Goal: Task Accomplishment & Management: Manage account settings

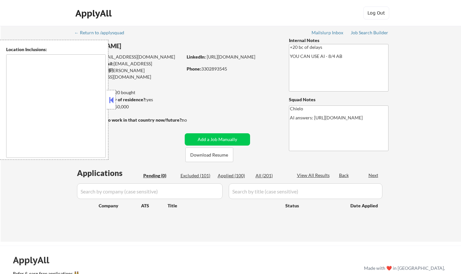
type textarea "remote"
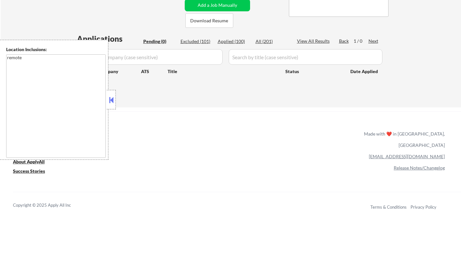
scroll to position [194, 0]
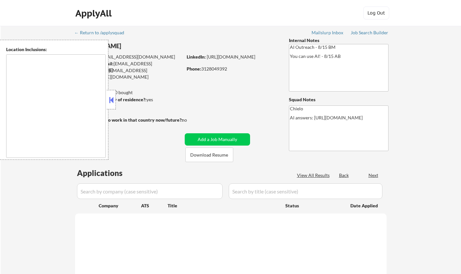
type textarea "Kansas City, MO North Kansas City, MO Westwood, KS Mission Woods, KS Roeland Pa…"
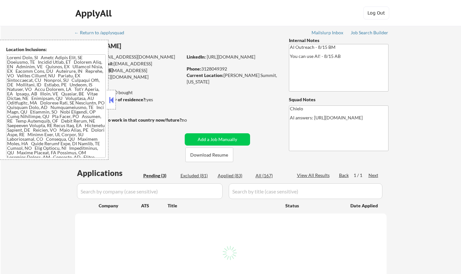
select select ""pending""
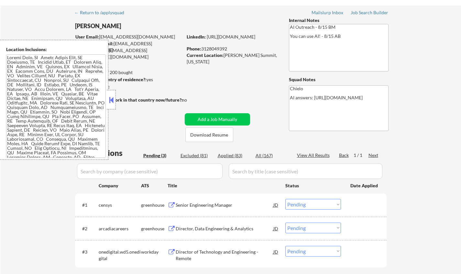
scroll to position [32, 0]
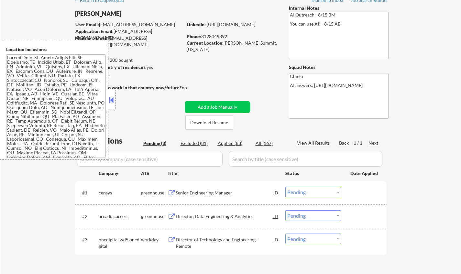
click at [109, 99] on button at bounding box center [111, 100] width 7 height 10
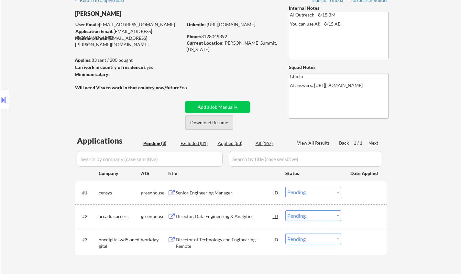
click at [220, 126] on button "Download Resume" at bounding box center [209, 122] width 48 height 15
click at [207, 191] on div "Senior Engineering Manager" at bounding box center [225, 193] width 98 height 6
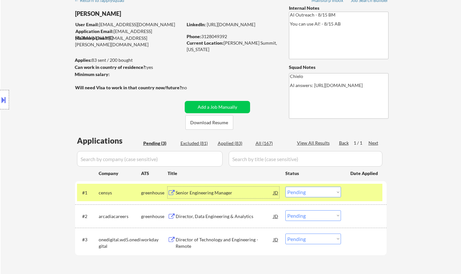
drag, startPoint x: 309, startPoint y: 189, endPoint x: 332, endPoint y: 208, distance: 29.4
click at [309, 189] on select "Choose an option... Pending Applied Excluded (Questions) Excluded (Expired) Exc…" at bounding box center [313, 192] width 56 height 11
click at [285, 187] on select "Choose an option... Pending Applied Excluded (Questions) Excluded (Expired) Exc…" at bounding box center [313, 192] width 56 height 11
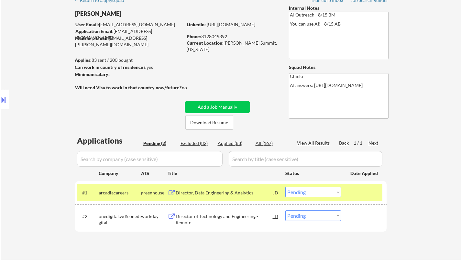
click at [204, 191] on div "Director, Data Engineering & Analytics" at bounding box center [225, 193] width 98 height 6
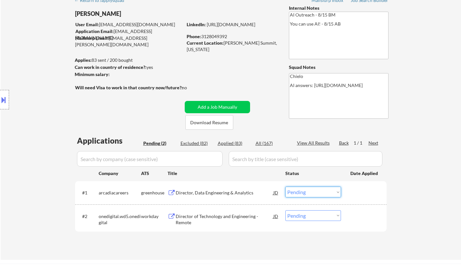
click at [312, 190] on select "Choose an option... Pending Applied Excluded (Questions) Excluded (Expired) Exc…" at bounding box center [313, 192] width 56 height 11
select select ""excluded__bad_match_""
click at [285, 187] on select "Choose an option... Pending Applied Excluded (Questions) Excluded (Expired) Exc…" at bounding box center [313, 192] width 56 height 11
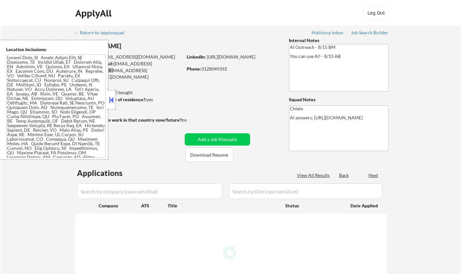
select select ""pending""
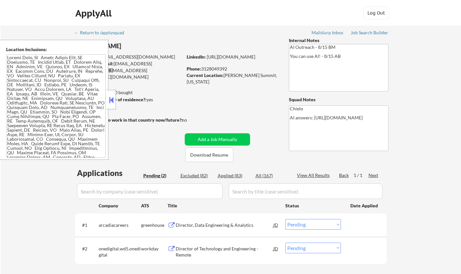
scroll to position [65, 0]
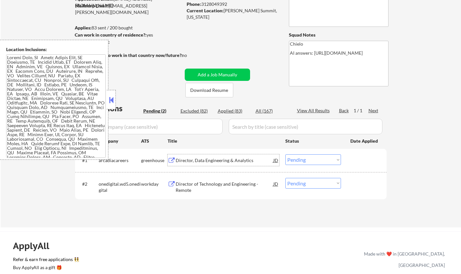
click at [201, 163] on div "Director, Data Engineering & Analytics" at bounding box center [225, 160] width 98 height 6
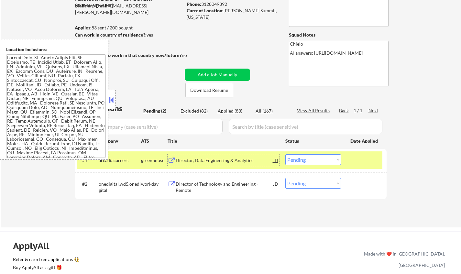
drag, startPoint x: 308, startPoint y: 159, endPoint x: 321, endPoint y: 164, distance: 13.9
click at [308, 159] on select "Choose an option... Pending Applied Excluded (Questions) Excluded (Expired) Exc…" at bounding box center [313, 159] width 56 height 11
click at [285, 154] on select "Choose an option... Pending Applied Excluded (Questions) Excluded (Expired) Exc…" at bounding box center [313, 159] width 56 height 11
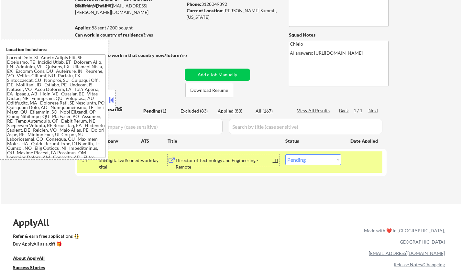
click at [203, 163] on div "Director of Technology and Engineering - Remote" at bounding box center [225, 163] width 98 height 13
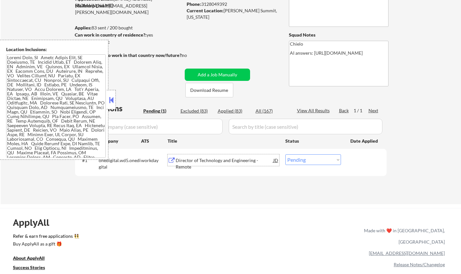
drag, startPoint x: 112, startPoint y: 100, endPoint x: 139, endPoint y: 125, distance: 36.4
click at [112, 100] on button at bounding box center [111, 100] width 7 height 10
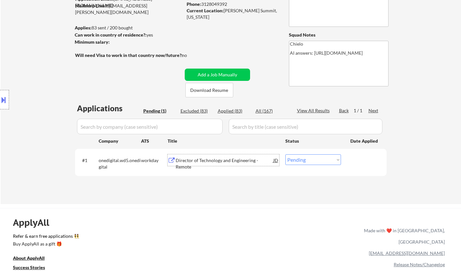
click at [217, 154] on div "Director of Technology and Engineering - Remote" at bounding box center [225, 160] width 98 height 12
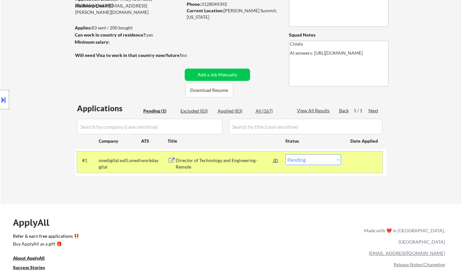
drag, startPoint x: 310, startPoint y: 166, endPoint x: 312, endPoint y: 162, distance: 4.7
click at [310, 166] on div "#1 onedigital.wd5.onedigital workday Director of Technology and Engineering - R…" at bounding box center [229, 161] width 305 height 21
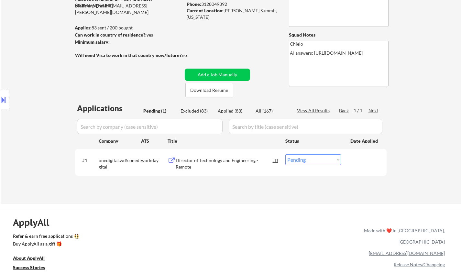
click at [312, 162] on select "Choose an option... Pending Applied Excluded (Questions) Excluded (Expired) Exc…" at bounding box center [313, 159] width 56 height 11
select select ""applied""
click at [285, 154] on select "Choose an option... Pending Applied Excluded (Questions) Excluded (Expired) Exc…" at bounding box center [313, 159] width 56 height 11
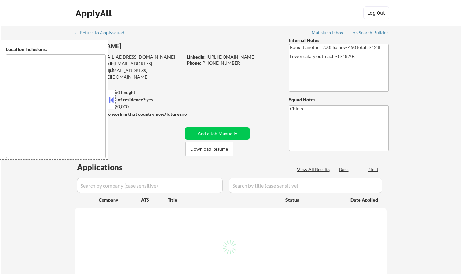
type textarea "[GEOGRAPHIC_DATA], [GEOGRAPHIC_DATA] [GEOGRAPHIC_DATA], [GEOGRAPHIC_DATA] [GEOG…"
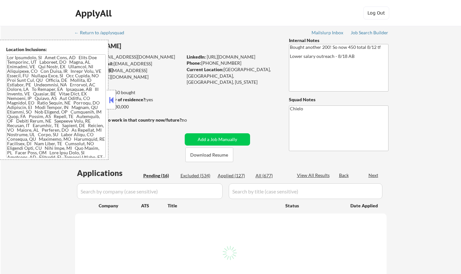
select select ""pending""
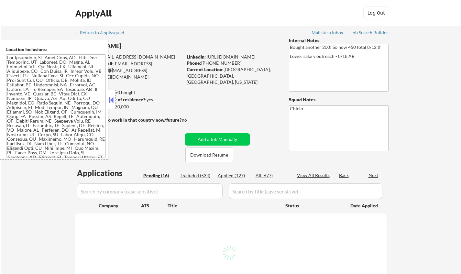
select select ""pending""
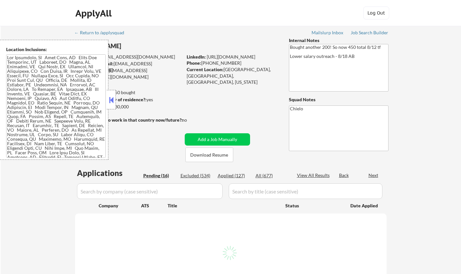
select select ""pending""
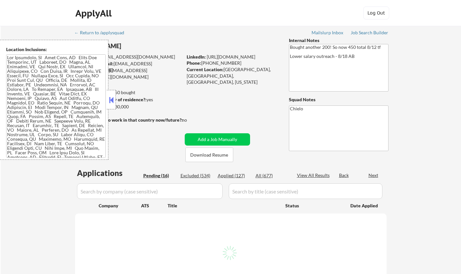
select select ""pending""
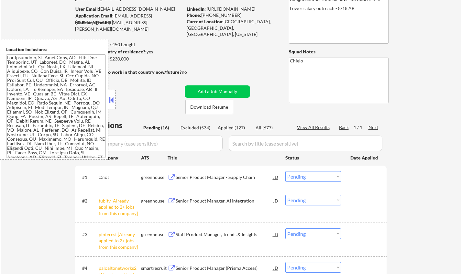
scroll to position [162, 0]
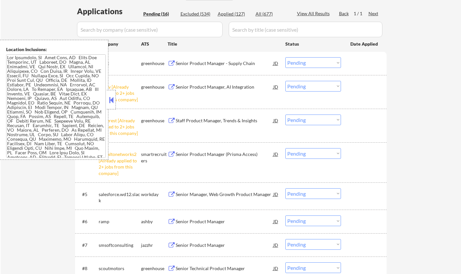
click at [111, 97] on button at bounding box center [111, 100] width 7 height 10
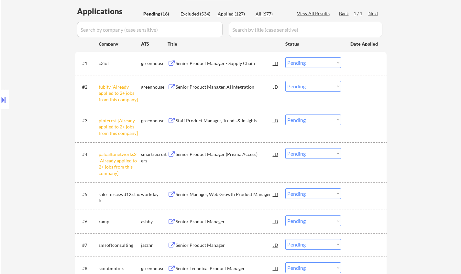
click at [323, 79] on div "#2 tubitv [Already applied to 2+ jobs from this company] greenhouse Senior Prod…" at bounding box center [229, 92] width 305 height 28
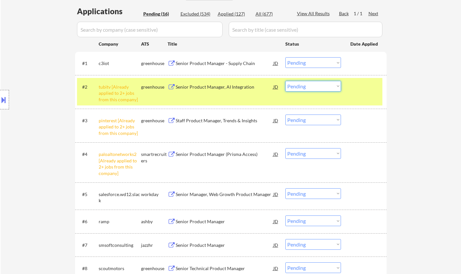
drag, startPoint x: 320, startPoint y: 85, endPoint x: 319, endPoint y: 90, distance: 4.9
click at [320, 85] on select "Choose an option... Pending Applied Excluded (Questions) Excluded (Expired) Exc…" at bounding box center [313, 86] width 56 height 11
click at [285, 81] on select "Choose an option... Pending Applied Excluded (Questions) Excluded (Expired) Exc…" at bounding box center [313, 86] width 56 height 11
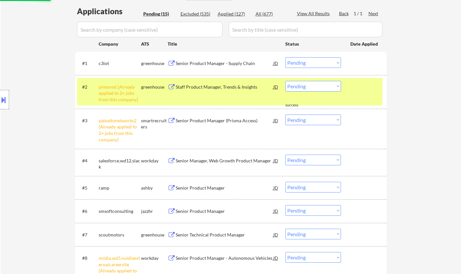
click at [309, 80] on div "#2 pinterest [Already applied to 2+ jobs from this company] greenhouse Staff Pr…" at bounding box center [229, 92] width 305 height 28
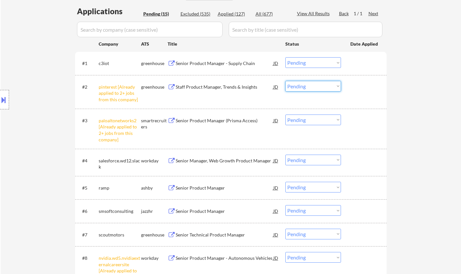
click at [309, 85] on select "Choose an option... Pending Applied Excluded (Questions) Excluded (Expired) Exc…" at bounding box center [313, 86] width 56 height 11
click at [285, 81] on select "Choose an option... Pending Applied Excluded (Questions) Excluded (Expired) Exc…" at bounding box center [313, 86] width 56 height 11
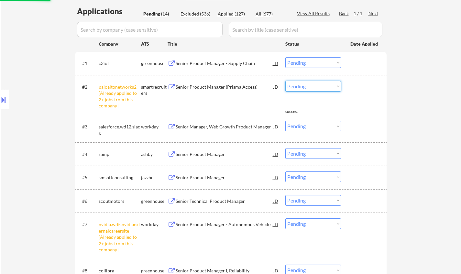
drag, startPoint x: 313, startPoint y: 82, endPoint x: 315, endPoint y: 89, distance: 7.5
click at [313, 82] on select "Choose an option... Pending Applied Excluded (Questions) Excluded (Expired) Exc…" at bounding box center [313, 86] width 56 height 11
click at [285, 81] on select "Choose an option... Pending Applied Excluded (Questions) Excluded (Expired) Exc…" at bounding box center [313, 86] width 56 height 11
select select ""pending""
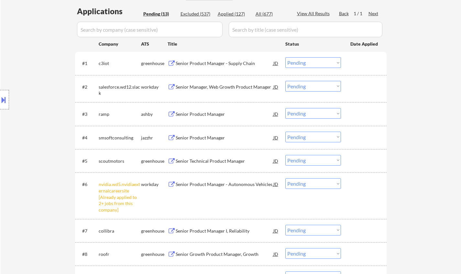
click at [313, 184] on select "Choose an option... Pending Applied Excluded (Questions) Excluded (Expired) Exc…" at bounding box center [313, 183] width 56 height 11
click at [285, 178] on select "Choose an option... Pending Applied Excluded (Questions) Excluded (Expired) Exc…" at bounding box center [313, 183] width 56 height 11
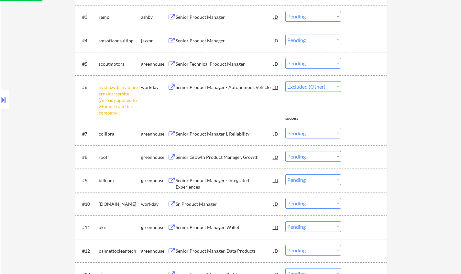
select select ""pending""
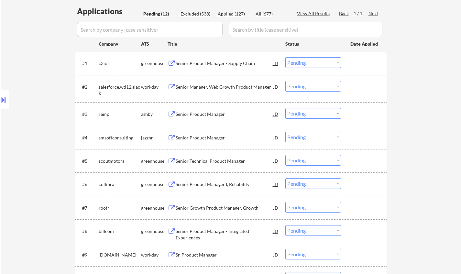
click at [202, 62] on div "Senior Product Manager - Supply Chain" at bounding box center [225, 63] width 98 height 6
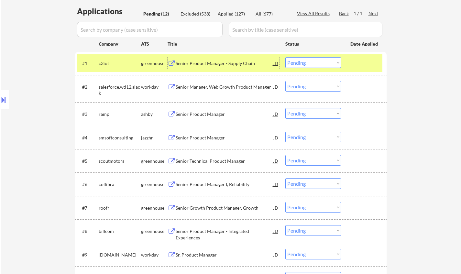
click at [309, 62] on select "Choose an option... Pending Applied Excluded (Questions) Excluded (Expired) Exc…" at bounding box center [313, 62] width 56 height 11
click at [285, 57] on select "Choose an option... Pending Applied Excluded (Questions) Excluded (Expired) Exc…" at bounding box center [313, 62] width 56 height 11
select select ""pending""
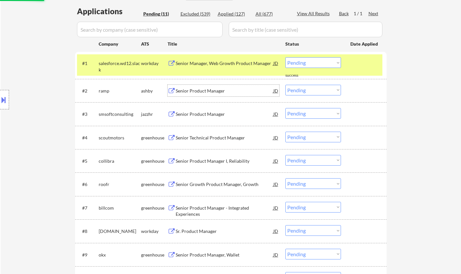
click at [197, 88] on div "Senior Product Manager" at bounding box center [225, 91] width 98 height 6
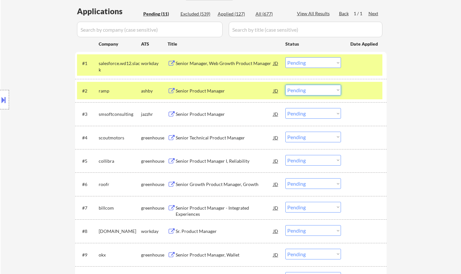
click at [306, 92] on select "Choose an option... Pending Applied Excluded (Questions) Excluded (Expired) Exc…" at bounding box center [313, 90] width 56 height 11
click at [285, 85] on select "Choose an option... Pending Applied Excluded (Questions) Excluded (Expired) Exc…" at bounding box center [313, 90] width 56 height 11
select select ""pending""
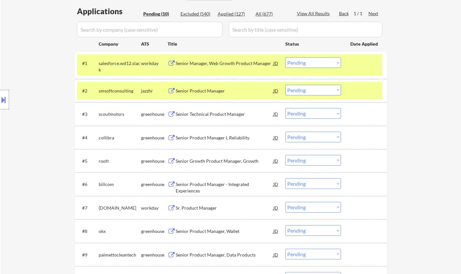
click at [202, 116] on div "Senior Technical Product Manager" at bounding box center [225, 114] width 98 height 6
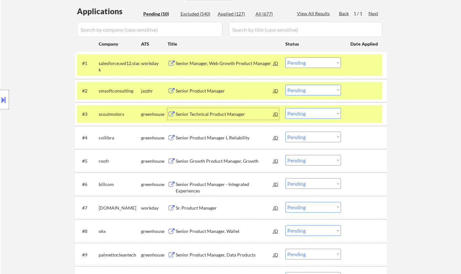
click at [310, 113] on select "Choose an option... Pending Applied Excluded (Questions) Excluded (Expired) Exc…" at bounding box center [313, 113] width 56 height 11
click at [285, 108] on select "Choose an option... Pending Applied Excluded (Questions) Excluded (Expired) Exc…" at bounding box center [313, 113] width 56 height 11
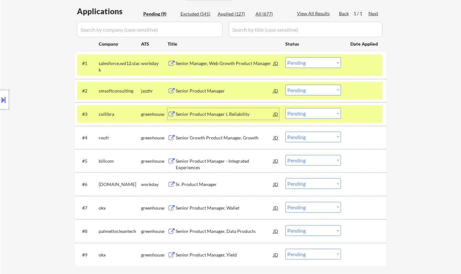
click at [196, 117] on div "Senior Product Manager I, Reliability" at bounding box center [225, 114] width 98 height 6
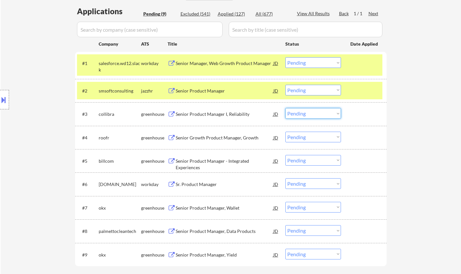
click at [312, 115] on select "Choose an option... Pending Applied Excluded (Questions) Excluded (Expired) Exc…" at bounding box center [313, 113] width 56 height 11
click at [285, 108] on select "Choose an option... Pending Applied Excluded (Questions) Excluded (Expired) Exc…" at bounding box center [313, 113] width 56 height 11
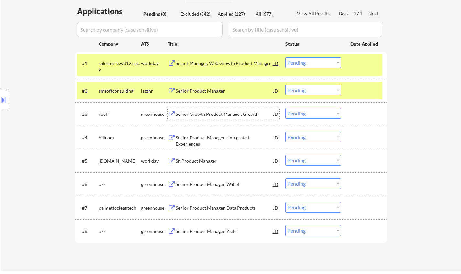
click at [226, 115] on div "Senior Growth Product Manager, Growth" at bounding box center [225, 114] width 98 height 6
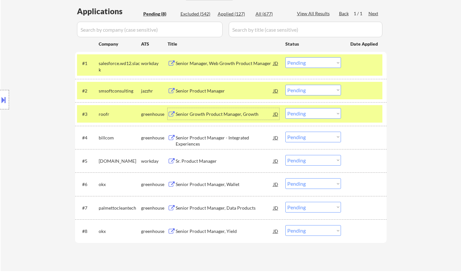
click at [321, 112] on select "Choose an option... Pending Applied Excluded (Questions) Excluded (Expired) Exc…" at bounding box center [313, 113] width 56 height 11
click at [285, 108] on select "Choose an option... Pending Applied Excluded (Questions) Excluded (Expired) Exc…" at bounding box center [313, 113] width 56 height 11
select select ""pending""
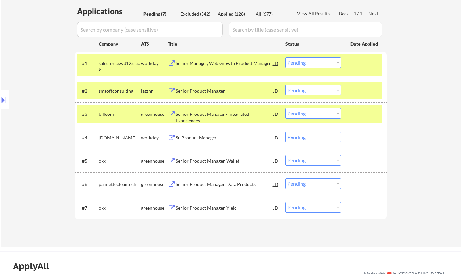
click at [193, 90] on div "Senior Product Manager" at bounding box center [225, 91] width 98 height 6
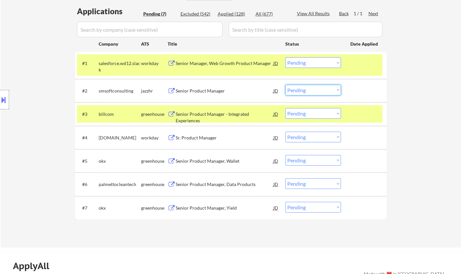
drag, startPoint x: 317, startPoint y: 90, endPoint x: 322, endPoint y: 94, distance: 7.3
click at [317, 90] on select "Choose an option... Pending Applied Excluded (Questions) Excluded (Expired) Exc…" at bounding box center [313, 90] width 56 height 11
click at [285, 85] on select "Choose an option... Pending Applied Excluded (Questions) Excluded (Expired) Exc…" at bounding box center [313, 90] width 56 height 11
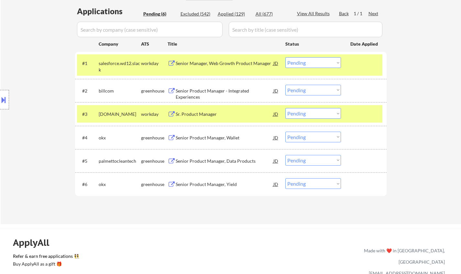
click at [202, 88] on div "Senior Product Manager - Integrated Experiences" at bounding box center [225, 94] width 98 height 13
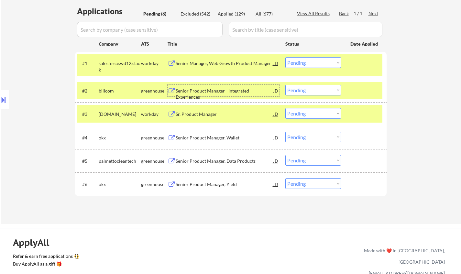
click at [1, 101] on button at bounding box center [3, 99] width 7 height 11
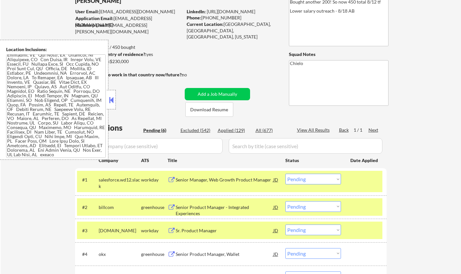
scroll to position [0, 0]
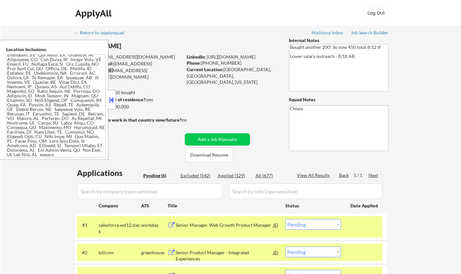
click at [108, 102] on button at bounding box center [111, 100] width 7 height 10
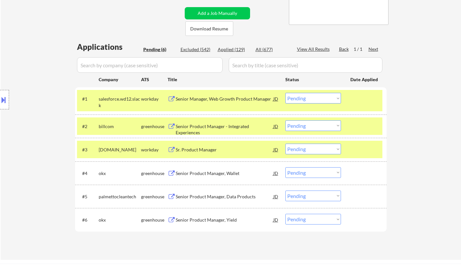
scroll to position [129, 0]
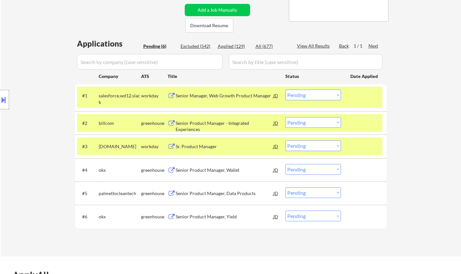
click at [312, 120] on select "Choose an option... Pending Applied Excluded (Questions) Excluded (Expired) Exc…" at bounding box center [313, 122] width 56 height 11
click at [192, 122] on div "Senior Product Manager - Integrated Experiences" at bounding box center [225, 126] width 98 height 13
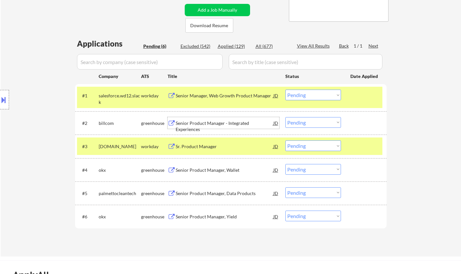
click at [326, 122] on select "Choose an option... Pending Applied Excluded (Questions) Excluded (Expired) Exc…" at bounding box center [313, 122] width 56 height 11
click at [285, 117] on select "Choose an option... Pending Applied Excluded (Questions) Excluded (Expired) Exc…" at bounding box center [313, 122] width 56 height 11
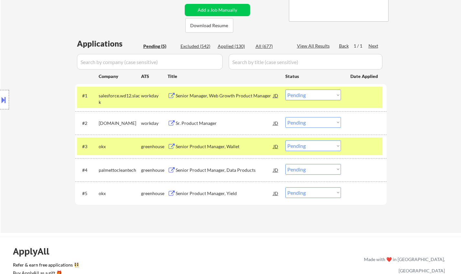
click at [191, 119] on div "Sr. Product Manager" at bounding box center [225, 123] width 98 height 12
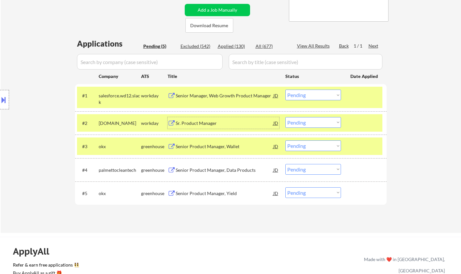
click at [312, 127] on select "Choose an option... Pending Applied Excluded (Questions) Excluded (Expired) Exc…" at bounding box center [313, 122] width 56 height 11
click at [430, 135] on div "← Return to /applysquad Mailslurp Inbox Job Search Builder Taegh Sokhey User Em…" at bounding box center [231, 65] width 460 height 336
drag, startPoint x: 304, startPoint y: 121, endPoint x: 308, endPoint y: 125, distance: 5.7
click at [304, 121] on select "Choose an option... Pending Applied Excluded (Questions) Excluded (Expired) Exc…" at bounding box center [313, 122] width 56 height 11
click at [285, 117] on select "Choose an option... Pending Applied Excluded (Questions) Excluded (Expired) Exc…" at bounding box center [313, 122] width 56 height 11
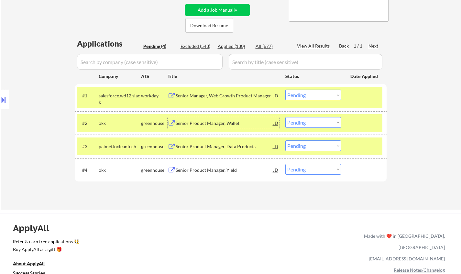
click at [223, 123] on div "Senior Product Manager, Wallet" at bounding box center [225, 123] width 98 height 6
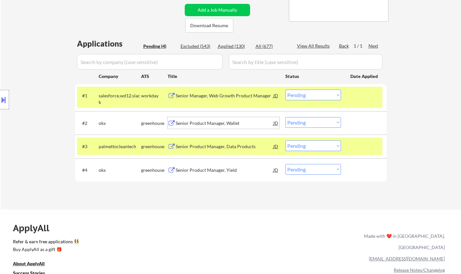
click at [303, 123] on select "Choose an option... Pending Applied Excluded (Questions) Excluded (Expired) Exc…" at bounding box center [313, 122] width 56 height 11
click at [285, 117] on select "Choose an option... Pending Applied Excluded (Questions) Excluded (Expired) Exc…" at bounding box center [313, 122] width 56 height 11
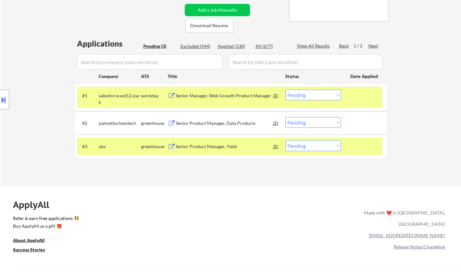
click at [216, 123] on div "Senior Product Manager, Data Products" at bounding box center [225, 123] width 98 height 6
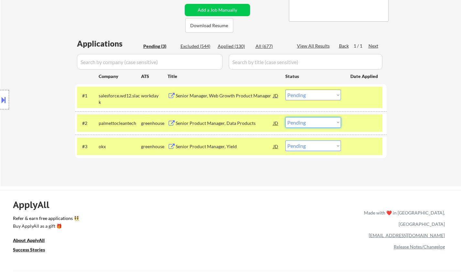
click at [317, 125] on select "Choose an option... Pending Applied Excluded (Questions) Excluded (Expired) Exc…" at bounding box center [313, 122] width 56 height 11
click at [285, 117] on select "Choose an option... Pending Applied Excluded (Questions) Excluded (Expired) Exc…" at bounding box center [313, 122] width 56 height 11
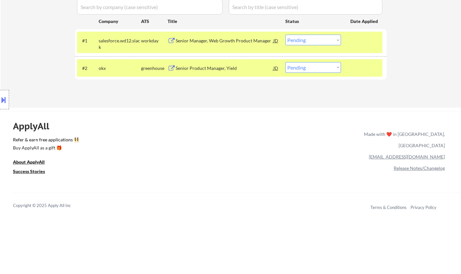
scroll to position [194, 0]
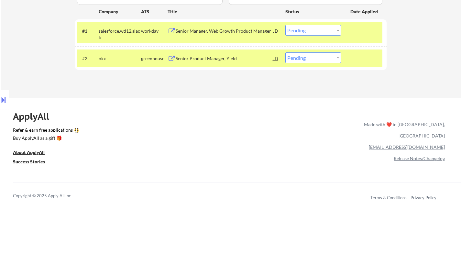
click at [202, 57] on div "Senior Product Manager, Yield" at bounding box center [225, 58] width 98 height 6
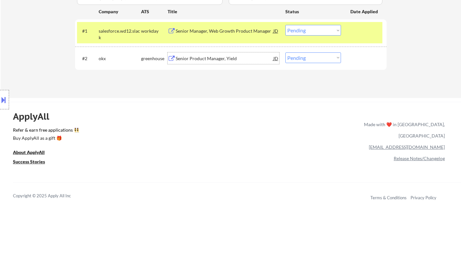
click at [318, 57] on select "Choose an option... Pending Applied Excluded (Questions) Excluded (Expired) Exc…" at bounding box center [313, 57] width 56 height 11
select select ""excluded__bad_match_""
click at [285, 52] on select "Choose an option... Pending Applied Excluded (Questions) Excluded (Expired) Exc…" at bounding box center [313, 57] width 56 height 11
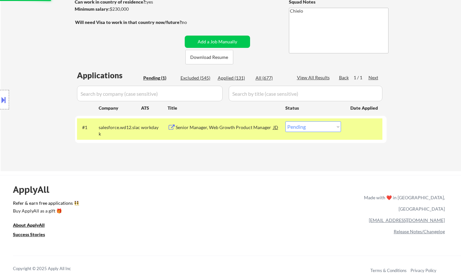
scroll to position [97, 0]
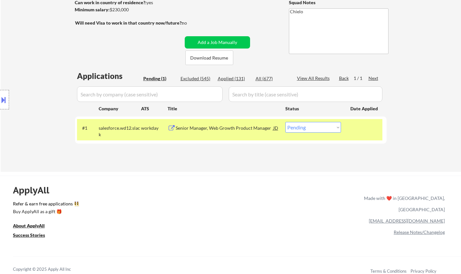
click at [225, 130] on div "Senior Manager, Web Growth Product Manager" at bounding box center [225, 128] width 98 height 6
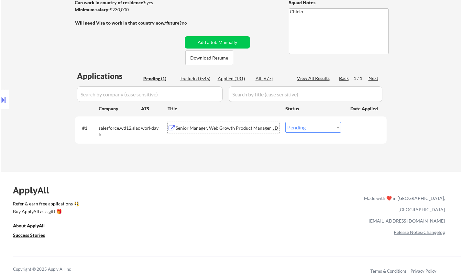
click at [301, 130] on select "Choose an option... Pending Applied Excluded (Questions) Excluded (Expired) Exc…" at bounding box center [313, 127] width 56 height 11
select select ""excluded__expired_""
click at [285, 122] on select "Choose an option... Pending Applied Excluded (Questions) Excluded (Expired) Exc…" at bounding box center [313, 127] width 56 height 11
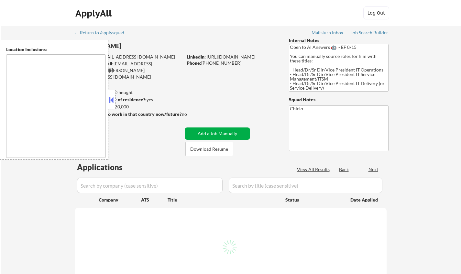
select select ""pending""
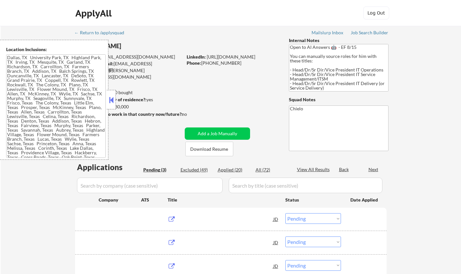
type textarea "[GEOGRAPHIC_DATA], [GEOGRAPHIC_DATA] [GEOGRAPHIC_DATA], [GEOGRAPHIC_DATA] [GEOG…"
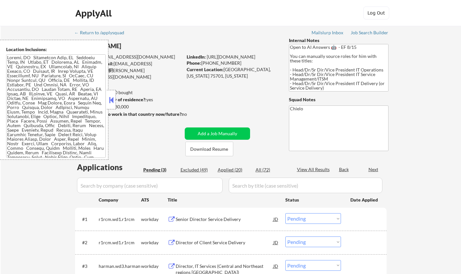
click at [113, 97] on button at bounding box center [111, 100] width 7 height 10
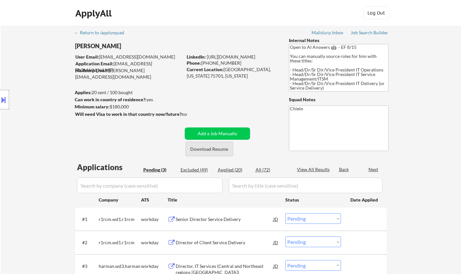
click at [213, 149] on button "Download Resume" at bounding box center [209, 149] width 48 height 15
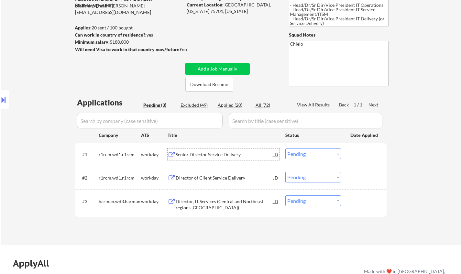
click at [220, 151] on div "Senior Director Service Delivery" at bounding box center [225, 154] width 98 height 12
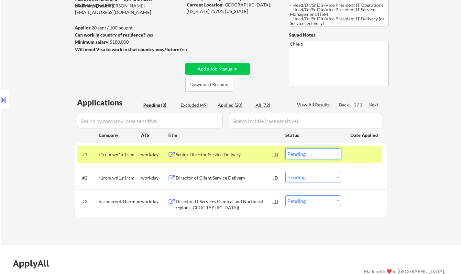
drag, startPoint x: 318, startPoint y: 152, endPoint x: 321, endPoint y: 158, distance: 6.8
click at [318, 152] on select "Choose an option... Pending Applied Excluded (Questions) Excluded (Expired) Exc…" at bounding box center [313, 153] width 56 height 11
click at [285, 148] on select "Choose an option... Pending Applied Excluded (Questions) Excluded (Expired) Exc…" at bounding box center [313, 153] width 56 height 11
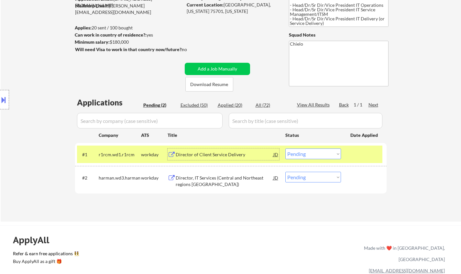
click at [218, 153] on div "Director of Client Service Delivery" at bounding box center [225, 154] width 98 height 6
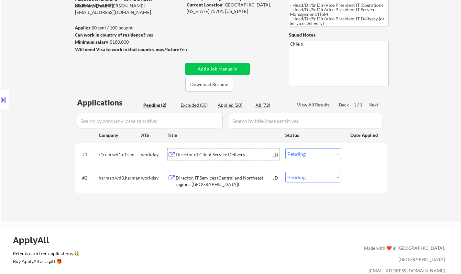
drag, startPoint x: 313, startPoint y: 151, endPoint x: 319, endPoint y: 158, distance: 8.7
click at [313, 151] on select "Choose an option... Pending Applied Excluded (Questions) Excluded (Expired) Exc…" at bounding box center [313, 153] width 56 height 11
click at [285, 148] on select "Choose an option... Pending Applied Excluded (Questions) Excluded (Expired) Exc…" at bounding box center [313, 153] width 56 height 11
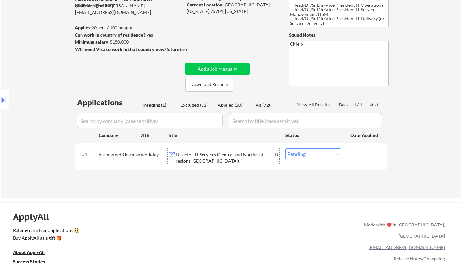
click at [223, 153] on div "Director, IT Services (Central and Northeast regions USA)" at bounding box center [225, 157] width 98 height 13
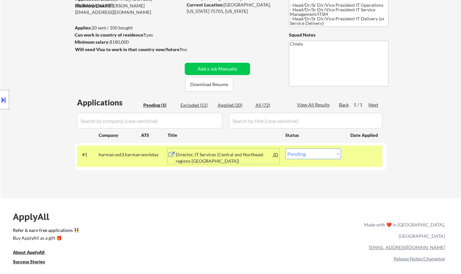
click at [313, 147] on div "#1 harman.wd3.harman workday Director, IT Services (Central and Northeast regio…" at bounding box center [229, 156] width 305 height 21
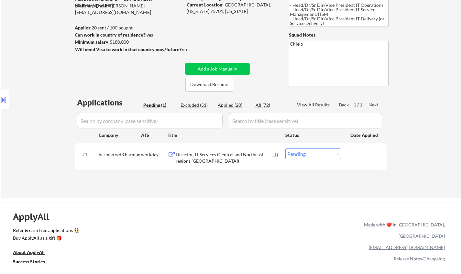
click at [314, 154] on select "Choose an option... Pending Applied Excluded (Questions) Excluded (Expired) Exc…" at bounding box center [313, 153] width 56 height 11
select select ""excluded__bad_match_""
click at [285, 148] on select "Choose an option... Pending Applied Excluded (Questions) Excluded (Expired) Exc…" at bounding box center [313, 153] width 56 height 11
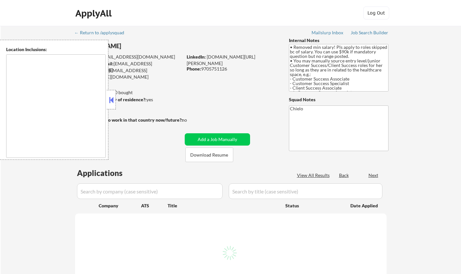
type textarea "[GEOGRAPHIC_DATA], [GEOGRAPHIC_DATA], [GEOGRAPHIC_DATA] [GEOGRAPHIC_DATA], [GEO…"
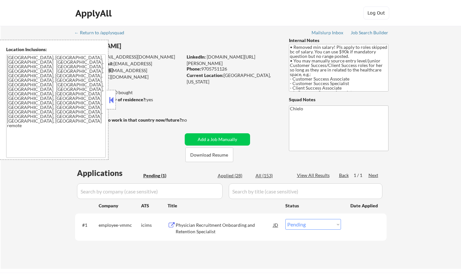
click at [110, 102] on button at bounding box center [111, 100] width 7 height 10
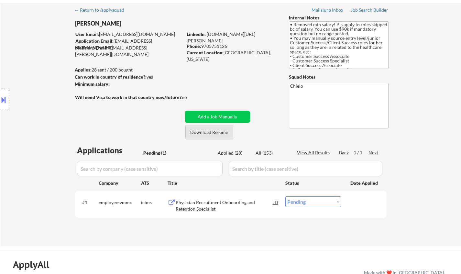
scroll to position [65, 0]
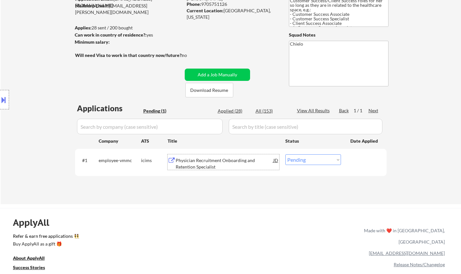
click at [212, 164] on div "Physician Recruitment Onboarding and Retention Specialist" at bounding box center [225, 163] width 98 height 13
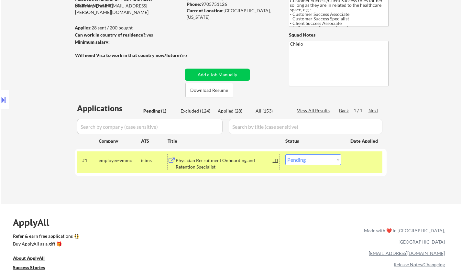
drag, startPoint x: 323, startPoint y: 161, endPoint x: 327, endPoint y: 164, distance: 5.3
click at [323, 161] on select "Choose an option... Pending Applied Excluded (Questions) Excluded (Expired) Exc…" at bounding box center [313, 159] width 56 height 11
select select ""excluded__bad_match_""
click at [285, 154] on select "Choose an option... Pending Applied Excluded (Questions) Excluded (Expired) Exc…" at bounding box center [313, 159] width 56 height 11
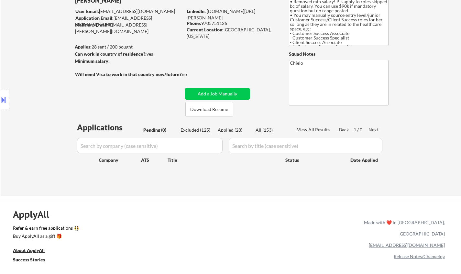
scroll to position [32, 0]
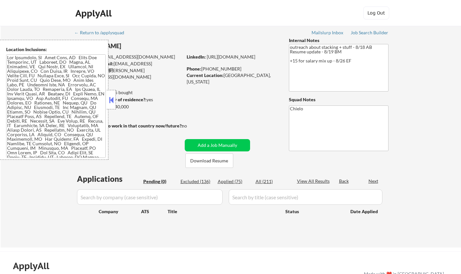
click at [109, 94] on div at bounding box center [111, 99] width 9 height 19
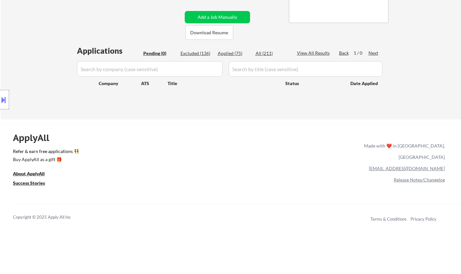
scroll to position [129, 0]
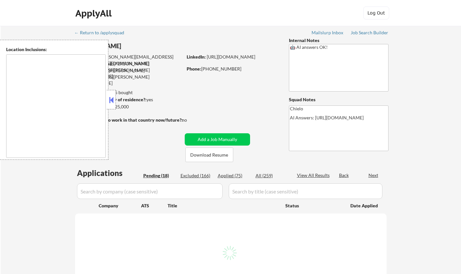
type textarea "[GEOGRAPHIC_DATA], [GEOGRAPHIC_DATA] [GEOGRAPHIC_DATA], [GEOGRAPHIC_DATA] [GEOG…"
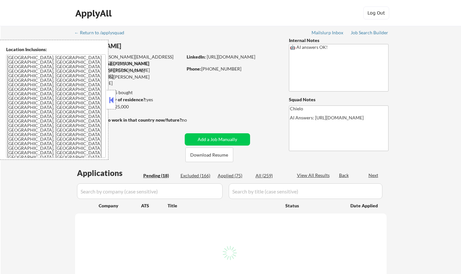
click at [111, 96] on button at bounding box center [111, 100] width 7 height 10
select select ""pending""
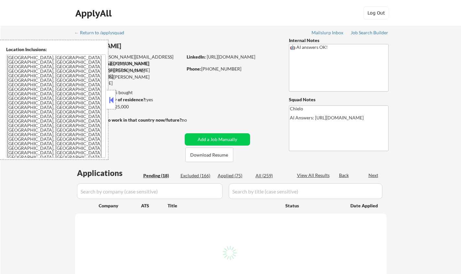
select select ""pending""
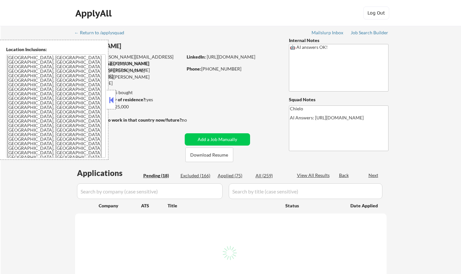
select select ""pending""
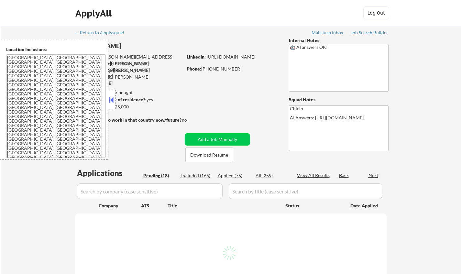
select select ""pending""
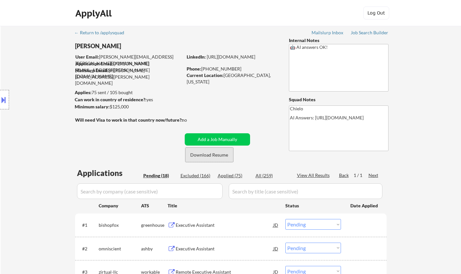
click at [216, 155] on button "Download Resume" at bounding box center [209, 154] width 48 height 15
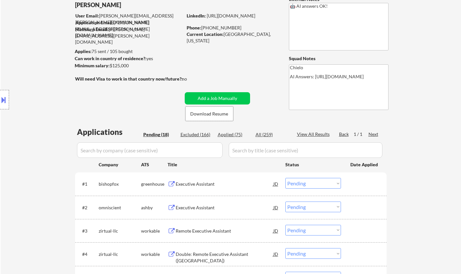
scroll to position [65, 0]
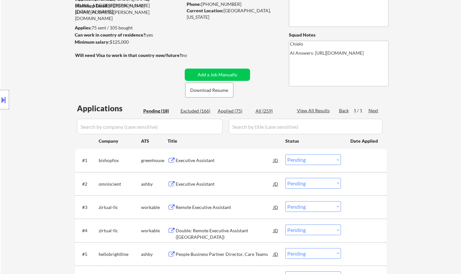
click at [194, 159] on div "Executive Assistant" at bounding box center [225, 160] width 98 height 6
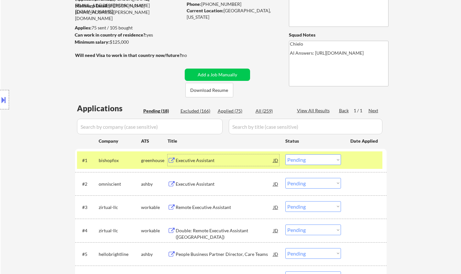
click at [312, 159] on select "Choose an option... Pending Applied Excluded (Questions) Excluded (Expired) Exc…" at bounding box center [313, 159] width 56 height 11
click at [285, 154] on select "Choose an option... Pending Applied Excluded (Questions) Excluded (Expired) Exc…" at bounding box center [313, 159] width 56 height 11
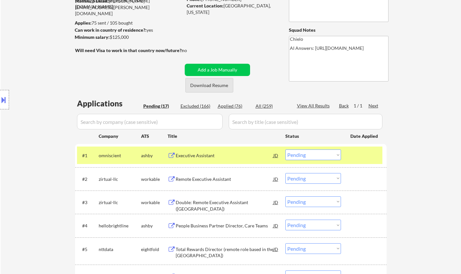
scroll to position [162, 0]
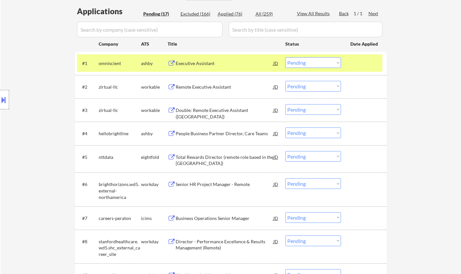
click at [192, 61] on div "Executive Assistant" at bounding box center [225, 63] width 98 height 6
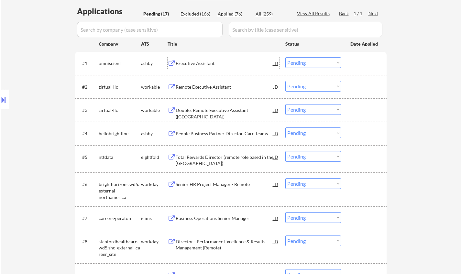
click at [318, 65] on select "Choose an option... Pending Applied Excluded (Questions) Excluded (Expired) Exc…" at bounding box center [313, 62] width 56 height 11
click at [285, 57] on select "Choose an option... Pending Applied Excluded (Questions) Excluded (Expired) Exc…" at bounding box center [313, 62] width 56 height 11
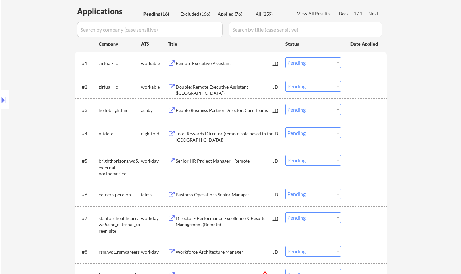
click at [200, 64] on div "Remote Executive Assistant" at bounding box center [225, 63] width 98 height 6
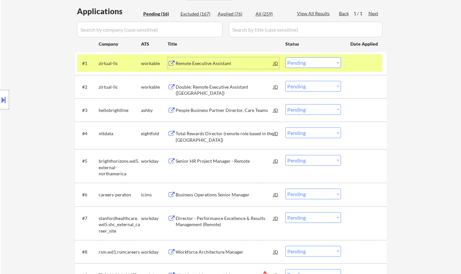
click at [325, 62] on select "Choose an option... Pending Applied Excluded (Questions) Excluded (Expired) Exc…" at bounding box center [313, 62] width 56 height 11
click at [285, 57] on select "Choose an option... Pending Applied Excluded (Questions) Excluded (Expired) Exc…" at bounding box center [313, 62] width 56 height 11
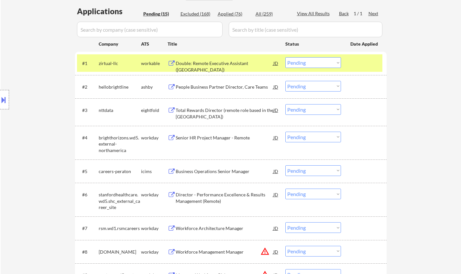
click at [210, 64] on div "Double: Remote Executive Assistant ([GEOGRAPHIC_DATA])" at bounding box center [225, 66] width 98 height 13
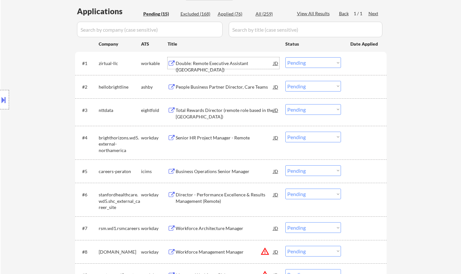
click at [300, 60] on select "Choose an option... Pending Applied Excluded (Questions) Excluded (Expired) Exc…" at bounding box center [313, 62] width 56 height 11
click at [285, 57] on select "Choose an option... Pending Applied Excluded (Questions) Excluded (Expired) Exc…" at bounding box center [313, 62] width 56 height 11
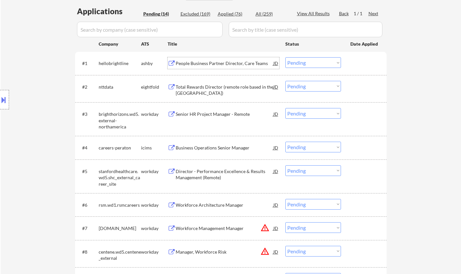
click at [240, 63] on div "People Business Partner Director, Care Teams" at bounding box center [225, 63] width 98 height 6
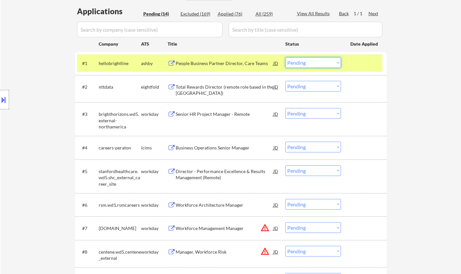
drag, startPoint x: 317, startPoint y: 61, endPoint x: 319, endPoint y: 65, distance: 4.1
click at [317, 61] on select "Choose an option... Pending Applied Excluded (Questions) Excluded (Expired) Exc…" at bounding box center [313, 62] width 56 height 11
click at [285, 57] on select "Choose an option... Pending Applied Excluded (Questions) Excluded (Expired) Exc…" at bounding box center [313, 62] width 56 height 11
select select ""pending""
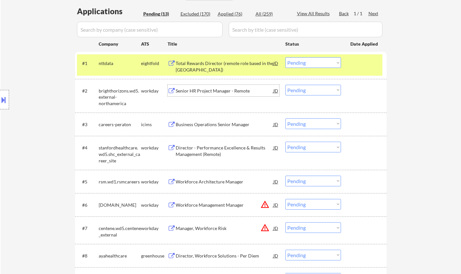
click at [206, 90] on div "Senior HR Project Manager - Remote" at bounding box center [225, 91] width 98 height 6
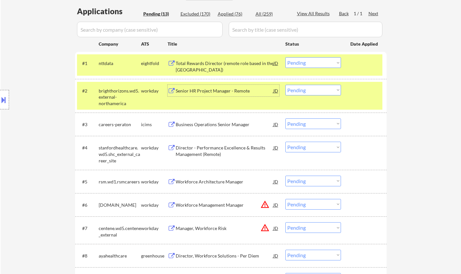
click at [306, 91] on select "Choose an option... Pending Applied Excluded (Questions) Excluded (Expired) Exc…" at bounding box center [313, 90] width 56 height 11
click at [285, 85] on select "Choose an option... Pending Applied Excluded (Questions) Excluded (Expired) Exc…" at bounding box center [313, 90] width 56 height 11
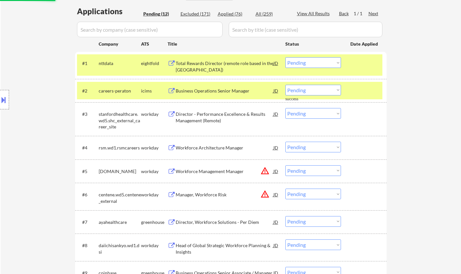
click at [208, 92] on div "Business Operations Senior Manager" at bounding box center [225, 91] width 98 height 6
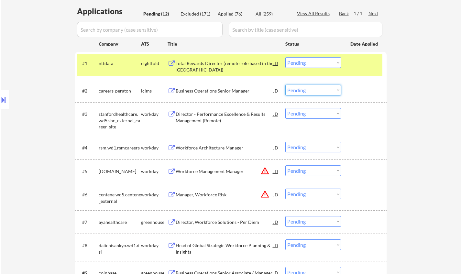
drag, startPoint x: 308, startPoint y: 90, endPoint x: 311, endPoint y: 94, distance: 4.9
click at [308, 90] on select "Choose an option... Pending Applied Excluded (Questions) Excluded (Expired) Exc…" at bounding box center [313, 90] width 56 height 11
click at [285, 85] on select "Choose an option... Pending Applied Excluded (Questions) Excluded (Expired) Exc…" at bounding box center [313, 90] width 56 height 11
select select ""pending""
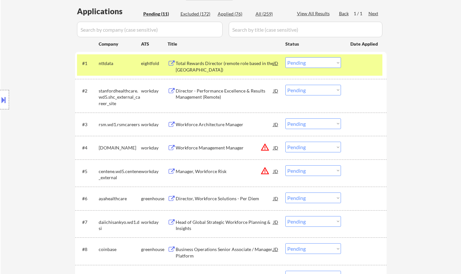
click at [198, 124] on div "Workforce Architecture Manager" at bounding box center [225, 124] width 98 height 6
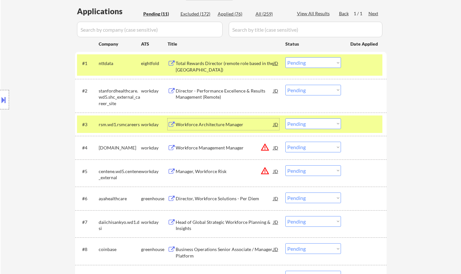
click at [201, 122] on div "Workforce Architecture Manager" at bounding box center [225, 124] width 98 height 6
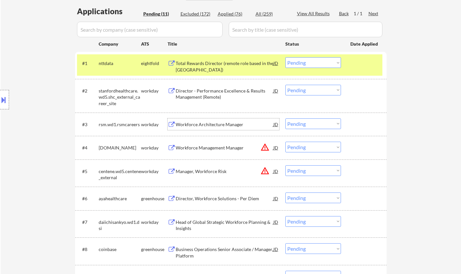
click at [312, 123] on select "Choose an option... Pending Applied Excluded (Questions) Excluded (Expired) Exc…" at bounding box center [313, 123] width 56 height 11
click at [285, 118] on select "Choose an option... Pending Applied Excluded (Questions) Excluded (Expired) Exc…" at bounding box center [313, 123] width 56 height 11
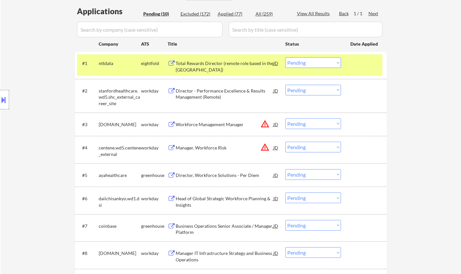
click at [274, 124] on div "JD" at bounding box center [276, 124] width 6 height 12
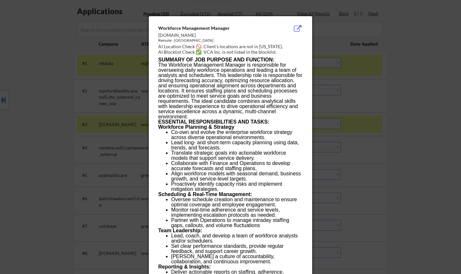
click at [420, 160] on div at bounding box center [230, 137] width 461 height 274
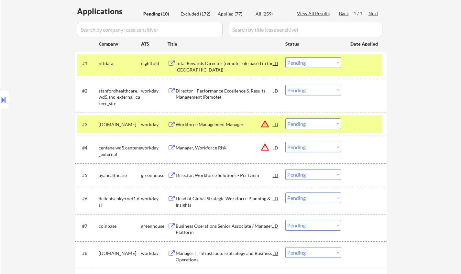
drag, startPoint x: 304, startPoint y: 125, endPoint x: 312, endPoint y: 128, distance: 9.0
click at [304, 125] on select "Choose an option... Pending Applied Excluded (Questions) Excluded (Expired) Exc…" at bounding box center [313, 123] width 56 height 11
click at [285, 118] on select "Choose an option... Pending Applied Excluded (Questions) Excluded (Expired) Exc…" at bounding box center [313, 123] width 56 height 11
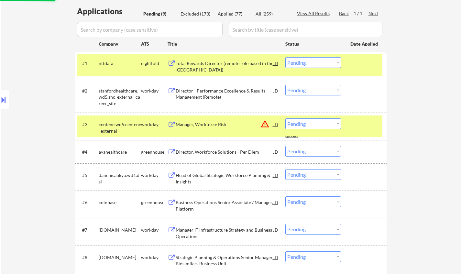
click at [273, 125] on div "JD" at bounding box center [276, 124] width 6 height 12
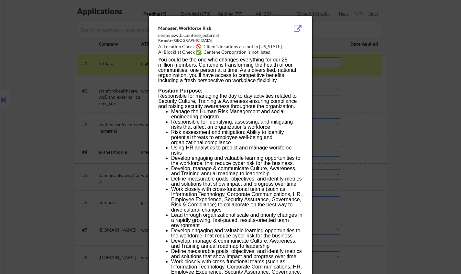
click at [383, 147] on div at bounding box center [230, 137] width 461 height 274
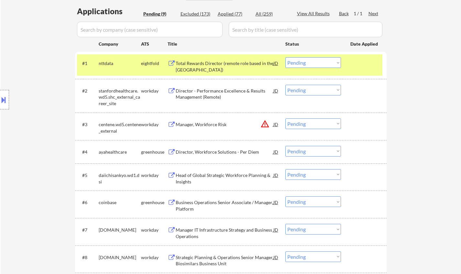
click at [318, 124] on select "Choose an option... Pending Applied Excluded (Questions) Excluded (Expired) Exc…" at bounding box center [313, 123] width 56 height 11
click at [285, 118] on select "Choose an option... Pending Applied Excluded (Questions) Excluded (Expired) Exc…" at bounding box center [313, 123] width 56 height 11
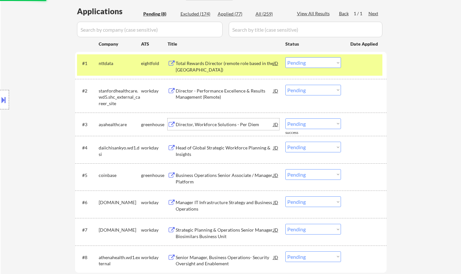
click at [224, 125] on div "Director, Workforce Solutions - Per Diem" at bounding box center [225, 124] width 98 height 6
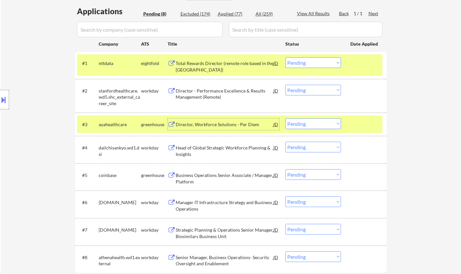
click at [317, 124] on select "Choose an option... Pending Applied Excluded (Questions) Excluded (Expired) Exc…" at bounding box center [313, 123] width 56 height 11
click at [285, 118] on select "Choose an option... Pending Applied Excluded (Questions) Excluded (Expired) Exc…" at bounding box center [313, 123] width 56 height 11
select select ""pending""
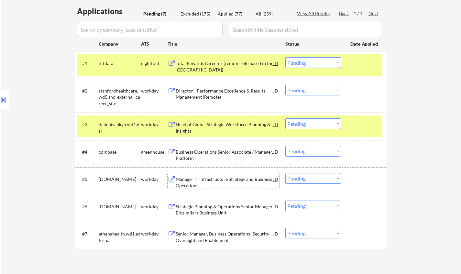
click at [204, 180] on div "Manager IT Infrastructure Strategy and Business Operations" at bounding box center [225, 182] width 98 height 13
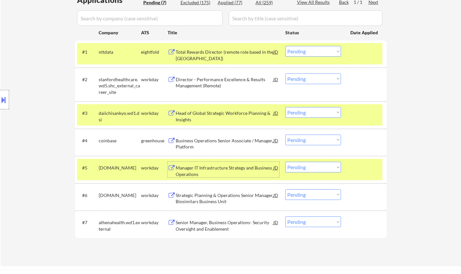
scroll to position [226, 0]
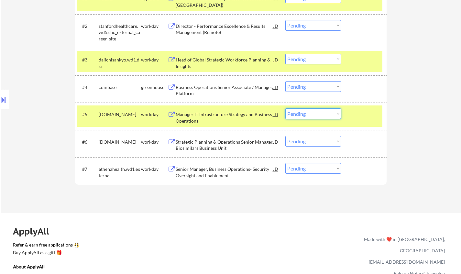
drag, startPoint x: 321, startPoint y: 112, endPoint x: 347, endPoint y: 142, distance: 40.6
click at [321, 112] on select "Choose an option... Pending Applied Excluded (Questions) Excluded (Expired) Exc…" at bounding box center [313, 113] width 56 height 11
click at [285, 108] on select "Choose an option... Pending Applied Excluded (Questions) Excluded (Expired) Exc…" at bounding box center [313, 113] width 56 height 11
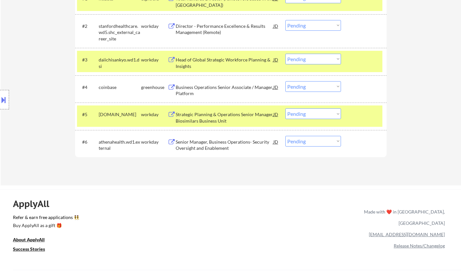
click at [208, 116] on div "Strategic Planning & Operations Senior Manager, Biosimilars Business Unit" at bounding box center [225, 117] width 98 height 13
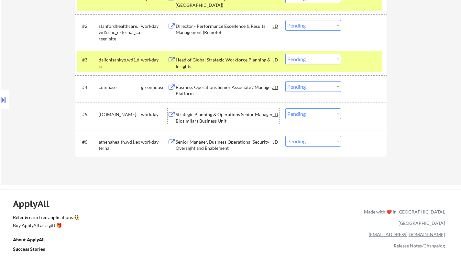
drag, startPoint x: 306, startPoint y: 113, endPoint x: 310, endPoint y: 114, distance: 4.2
click at [306, 113] on select "Choose an option... Pending Applied Excluded (Questions) Excluded (Expired) Exc…" at bounding box center [313, 113] width 56 height 11
click at [285, 108] on select "Choose an option... Pending Applied Excluded (Questions) Excluded (Expired) Exc…" at bounding box center [313, 113] width 56 height 11
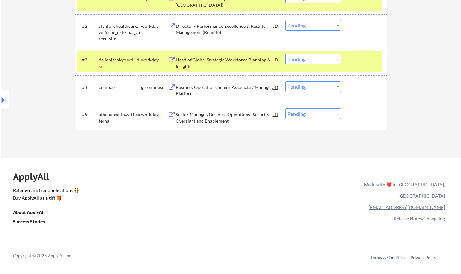
click at [205, 112] on div "Senior Manager, Business Operations- Security Oversight and Enablement" at bounding box center [225, 117] width 98 height 13
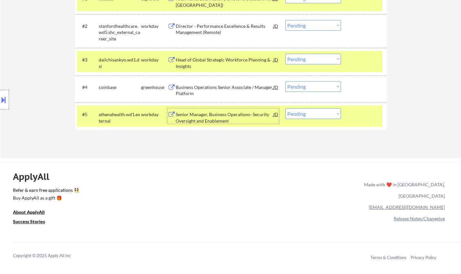
click at [319, 113] on select "Choose an option... Pending Applied Excluded (Questions) Excluded (Expired) Exc…" at bounding box center [313, 113] width 56 height 11
select select ""applied""
click at [285, 108] on select "Choose an option... Pending Applied Excluded (Questions) Excluded (Expired) Exc…" at bounding box center [313, 113] width 56 height 11
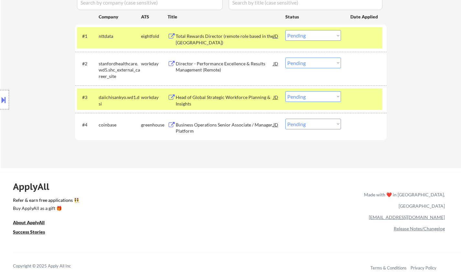
scroll to position [162, 0]
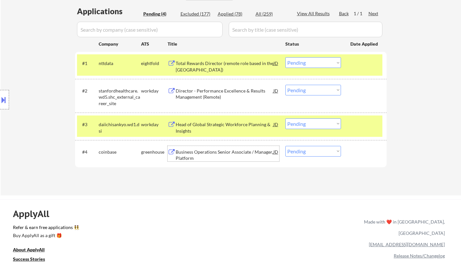
click at [207, 156] on div "Business Operations Senior Associate / Manager, Platform" at bounding box center [225, 155] width 98 height 13
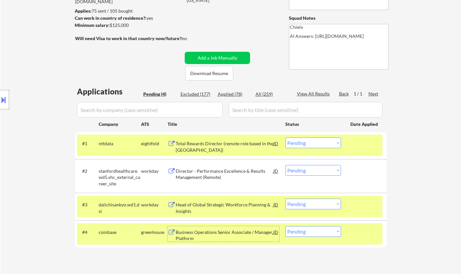
scroll to position [129, 0]
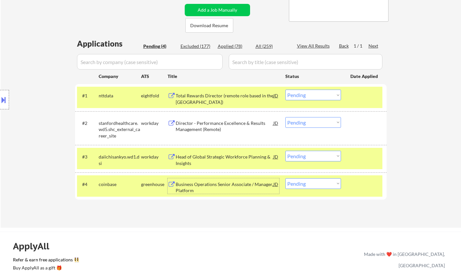
click at [307, 186] on select "Choose an option... Pending Applied Excluded (Questions) Excluded (Expired) Exc…" at bounding box center [313, 183] width 56 height 11
select select ""excluded__location_""
click at [285, 178] on select "Choose an option... Pending Applied Excluded (Questions) Excluded (Expired) Exc…" at bounding box center [313, 183] width 56 height 11
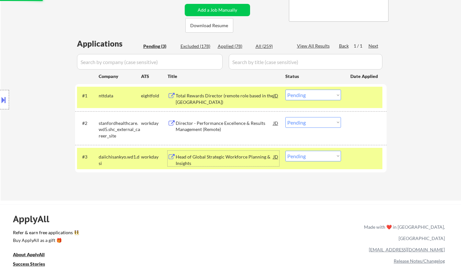
click at [198, 156] on div "Head of Global Strategic Workforce Planning & Insights" at bounding box center [225, 160] width 98 height 13
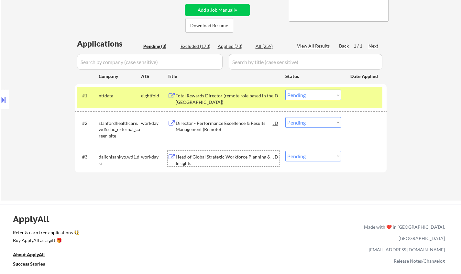
click at [324, 155] on select "Choose an option... Pending Applied Excluded (Questions) Excluded (Expired) Exc…" at bounding box center [313, 156] width 56 height 11
select select ""excluded__expired_""
click at [285, 151] on select "Choose an option... Pending Applied Excluded (Questions) Excluded (Expired) Exc…" at bounding box center [313, 156] width 56 height 11
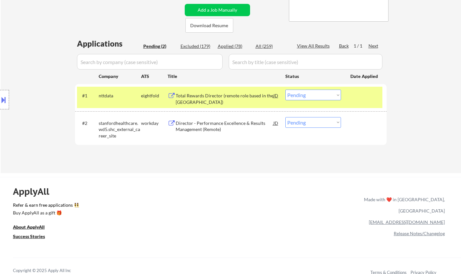
click at [213, 126] on div "Director - Performance Excellence & Results Management (Remote)" at bounding box center [225, 126] width 98 height 13
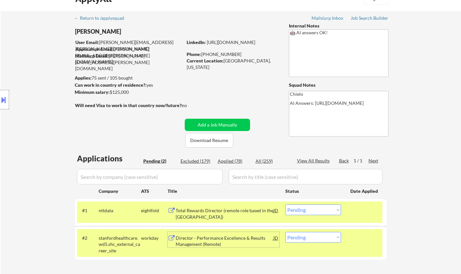
scroll to position [97, 0]
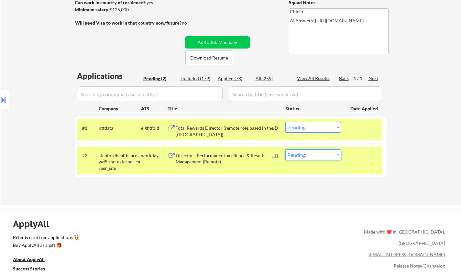
click at [322, 153] on select "Choose an option... Pending Applied Excluded (Questions) Excluded (Expired) Exc…" at bounding box center [313, 154] width 56 height 11
select select ""excluded""
click at [285, 149] on select "Choose an option... Pending Applied Excluded (Questions) Excluded (Expired) Exc…" at bounding box center [313, 154] width 56 height 11
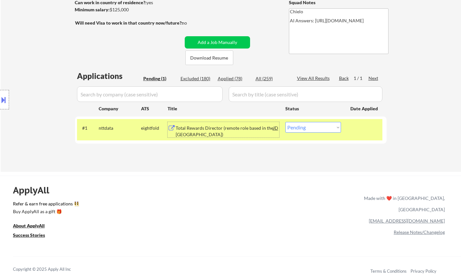
click at [212, 128] on div "Total Rewards Director (remote role based in the [GEOGRAPHIC_DATA])" at bounding box center [225, 131] width 98 height 13
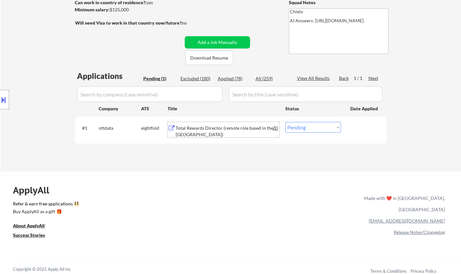
click at [314, 128] on select "Choose an option... Pending Applied Excluded (Questions) Excluded (Expired) Exc…" at bounding box center [313, 127] width 56 height 11
select select ""applied""
click at [285, 122] on select "Choose an option... Pending Applied Excluded (Questions) Excluded (Expired) Exc…" at bounding box center [313, 127] width 56 height 11
